Goal: Information Seeking & Learning: Find specific fact

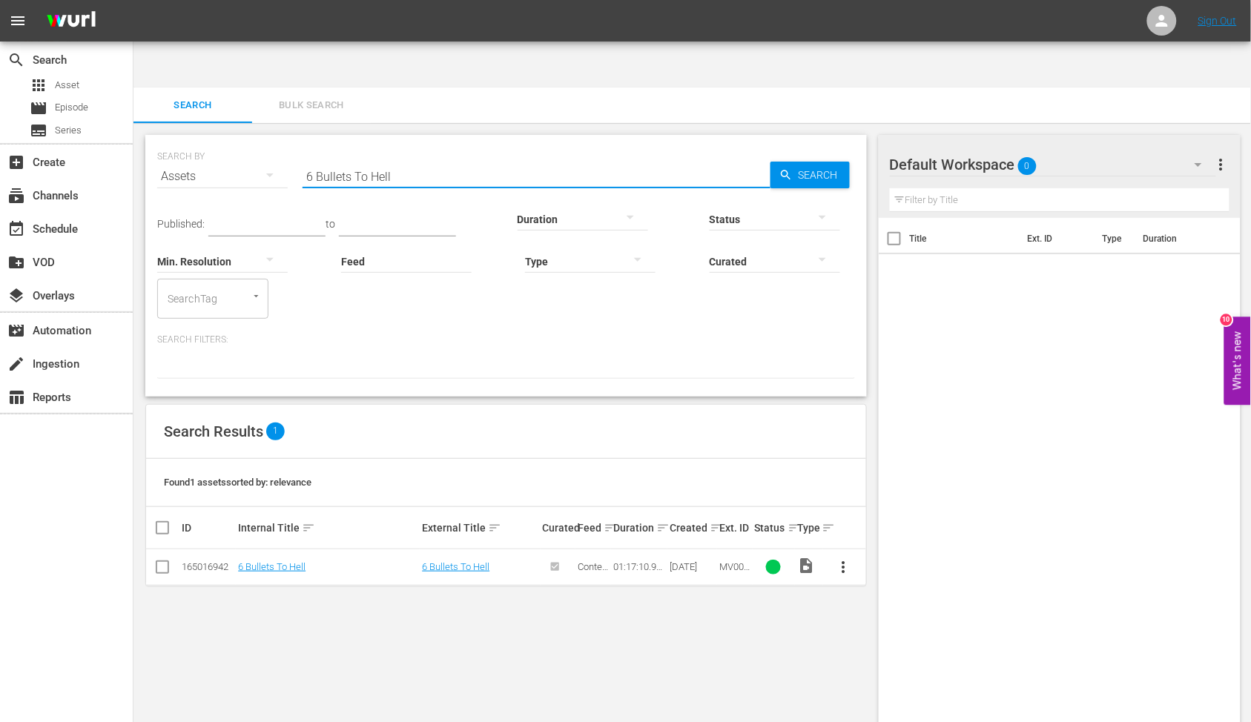
drag, startPoint x: 435, startPoint y: 122, endPoint x: 248, endPoint y: 129, distance: 186.3
click at [248, 141] on div "SEARCH BY Search By Assets Search ID, Title, Description, Keywords, or Category…" at bounding box center [506, 167] width 698 height 53
paste input "Any Gun Can Play"
type input "Any Gun Can Play"
click at [247, 561] on link "Any Gun Can Play" at bounding box center [274, 566] width 73 height 11
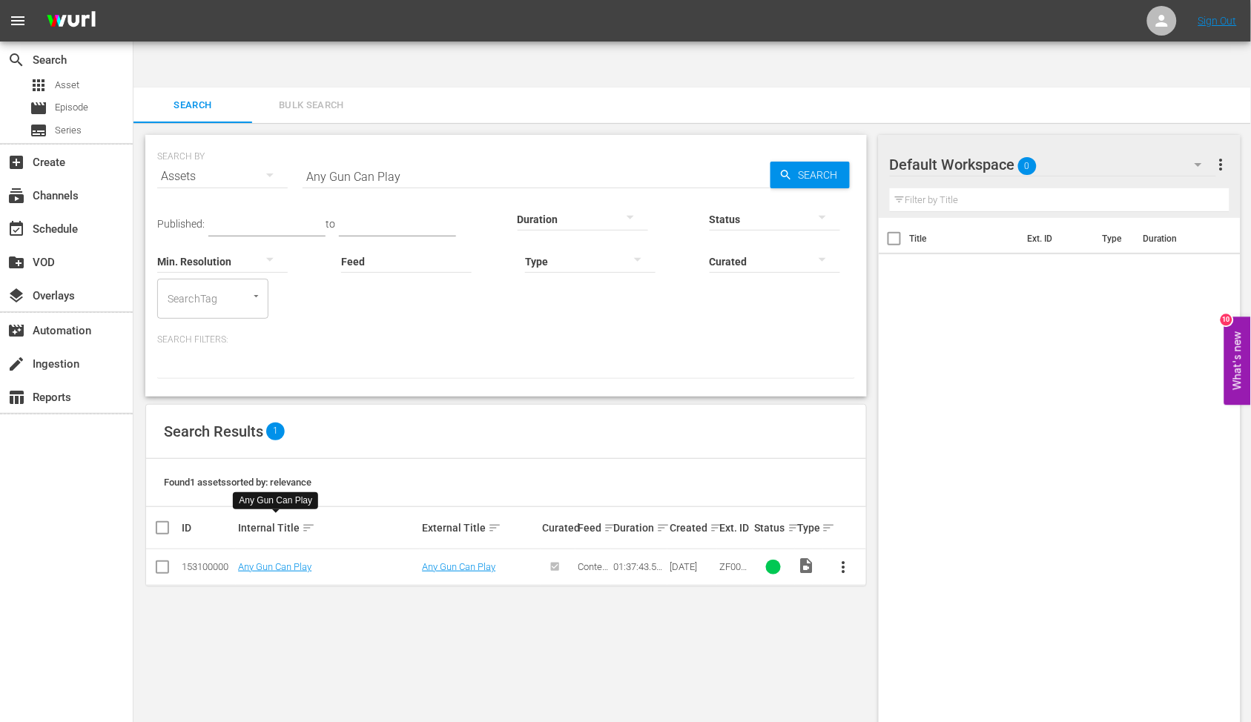
click at [1026, 554] on div "Title Ext. ID Type Duration" at bounding box center [1060, 485] width 363 height 534
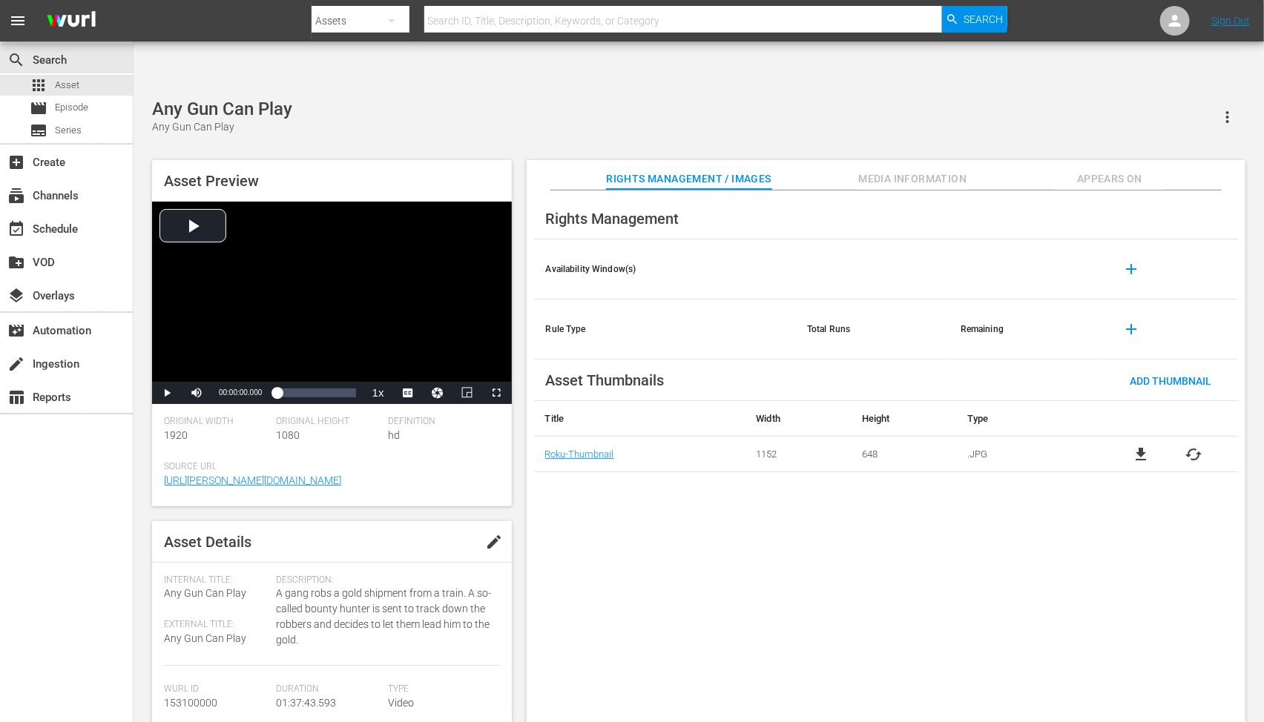
click at [1195, 446] on span "cached" at bounding box center [1194, 455] width 18 height 18
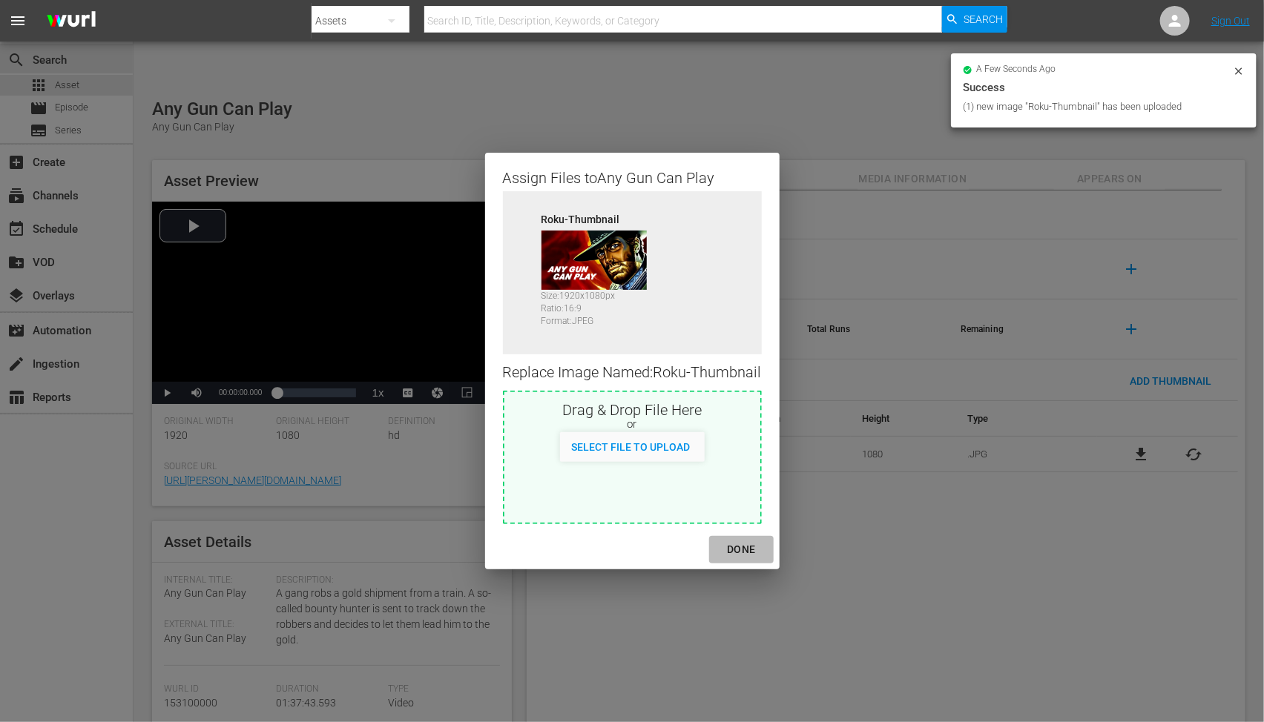
click at [736, 550] on div "DONE" at bounding box center [741, 550] width 52 height 19
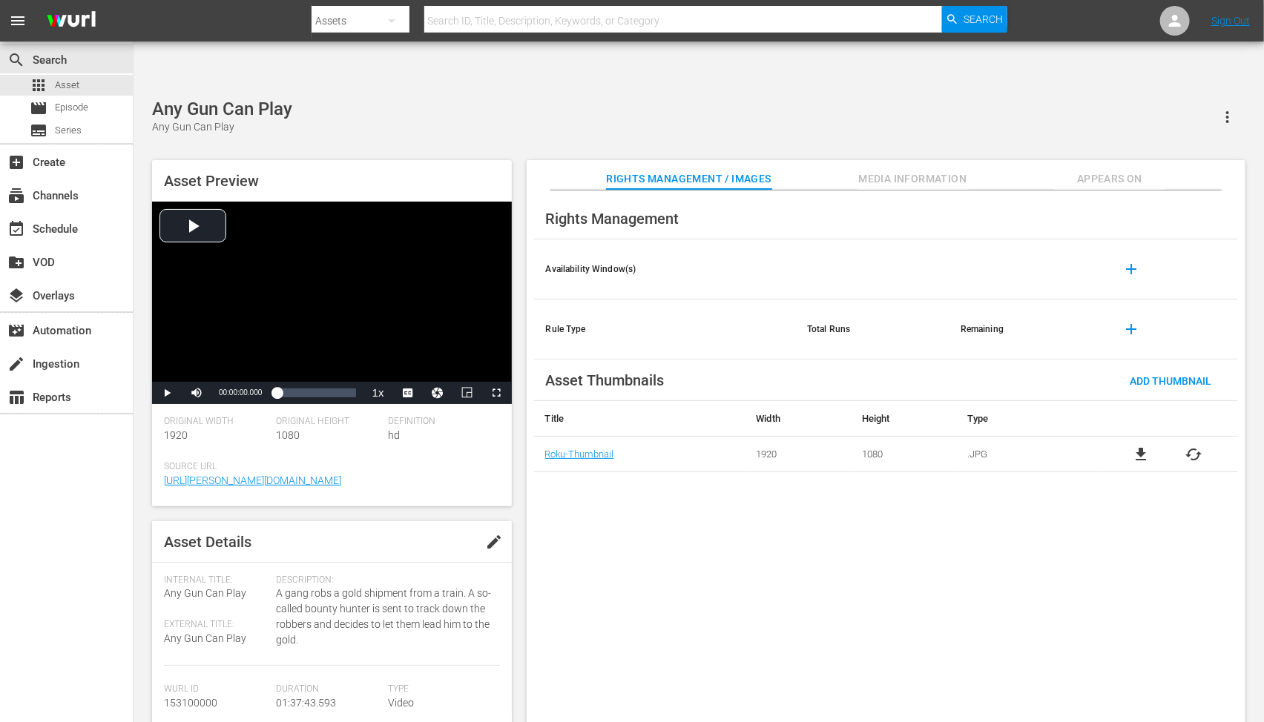
click at [945, 577] on div "Rights Management Availability Window(s) add Rule Type Total Runs Remaining add…" at bounding box center [886, 469] width 719 height 556
click at [746, 524] on div "Rights Management Availability Window(s) add Rule Type Total Runs Remaining add…" at bounding box center [886, 469] width 719 height 556
click at [866, 659] on div "Rights Management Availability Window(s) add Rule Type Total Runs Remaining add…" at bounding box center [886, 469] width 719 height 556
